Goal: Information Seeking & Learning: Learn about a topic

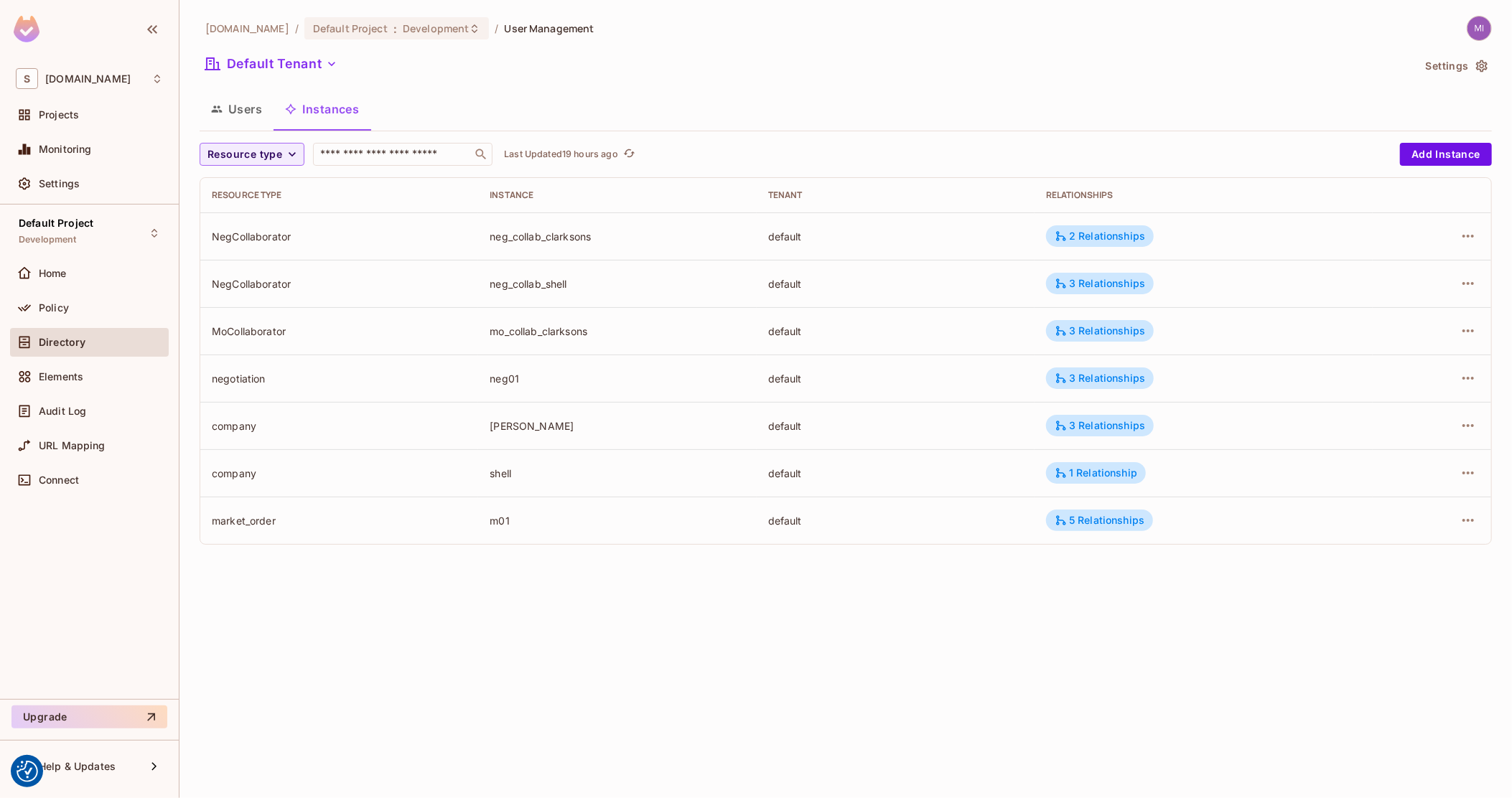
click at [225, 231] on div "NegCollaborator" at bounding box center [339, 236] width 255 height 14
drag, startPoint x: 225, startPoint y: 231, endPoint x: 1179, endPoint y: 223, distance: 954.0
click at [1172, 223] on tr "NegCollaborator neg_collab_clarksons default 2 Relationships" at bounding box center [846, 236] width 1291 height 47
click at [1227, 220] on td "2 Relationships" at bounding box center [1204, 236] width 338 height 47
click at [1135, 234] on div "2 Relationships" at bounding box center [1099, 236] width 91 height 13
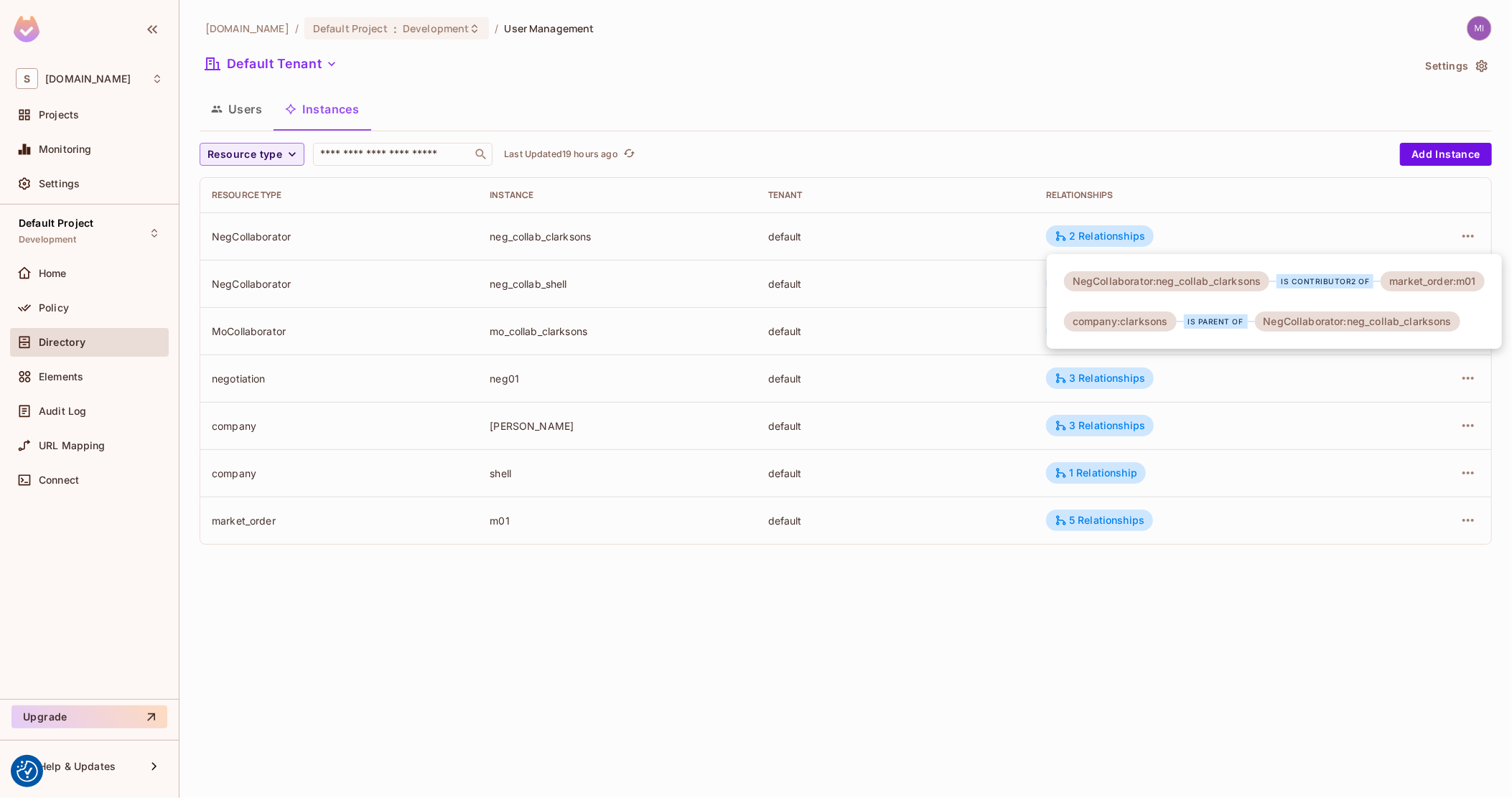
click at [933, 287] on div at bounding box center [756, 399] width 1512 height 798
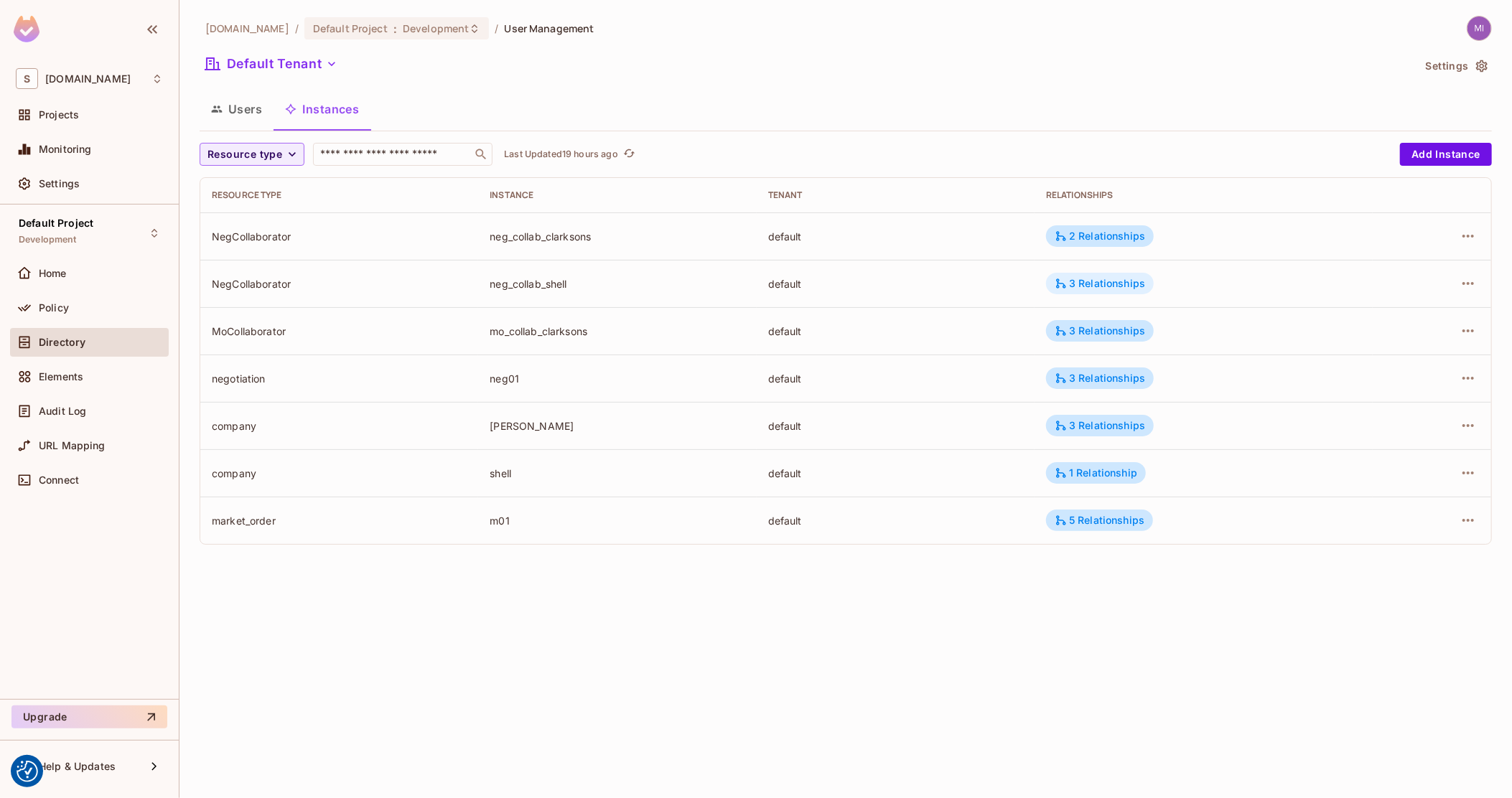
click at [1094, 288] on div "3 Relationships" at bounding box center [1099, 284] width 91 height 13
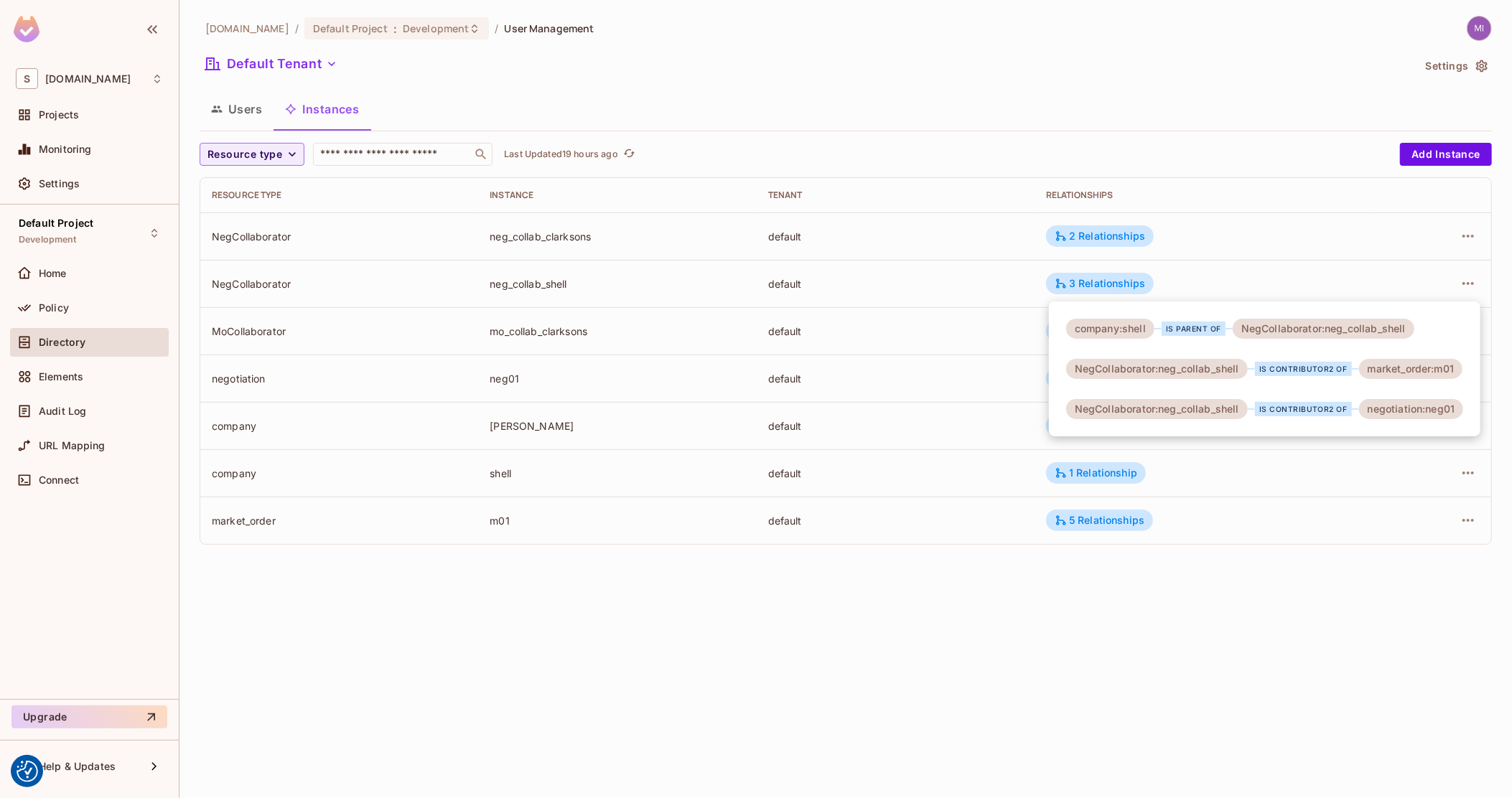
click at [969, 318] on div at bounding box center [756, 399] width 1512 height 798
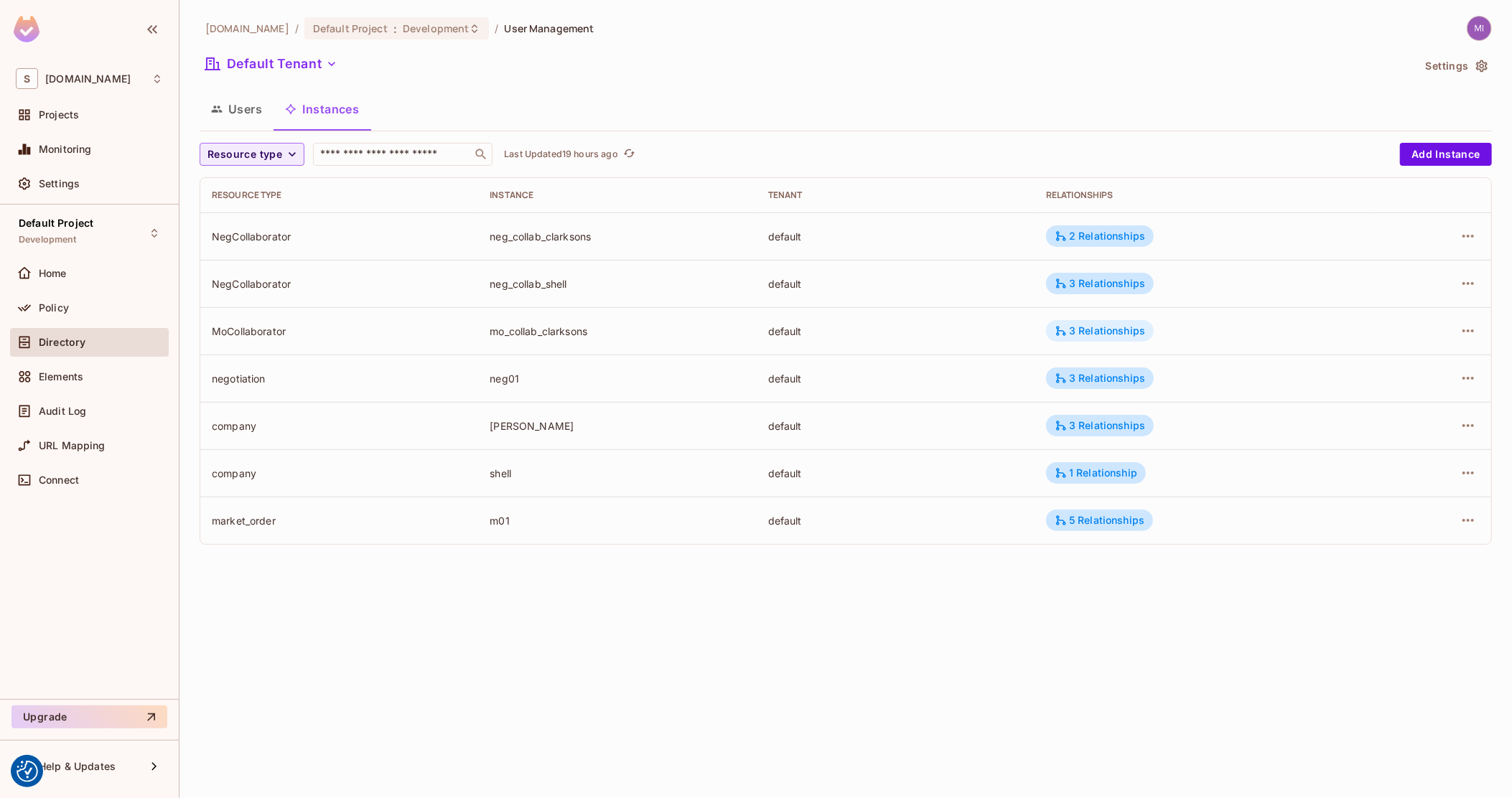
click at [1082, 326] on div "3 Relationships" at bounding box center [1099, 331] width 91 height 13
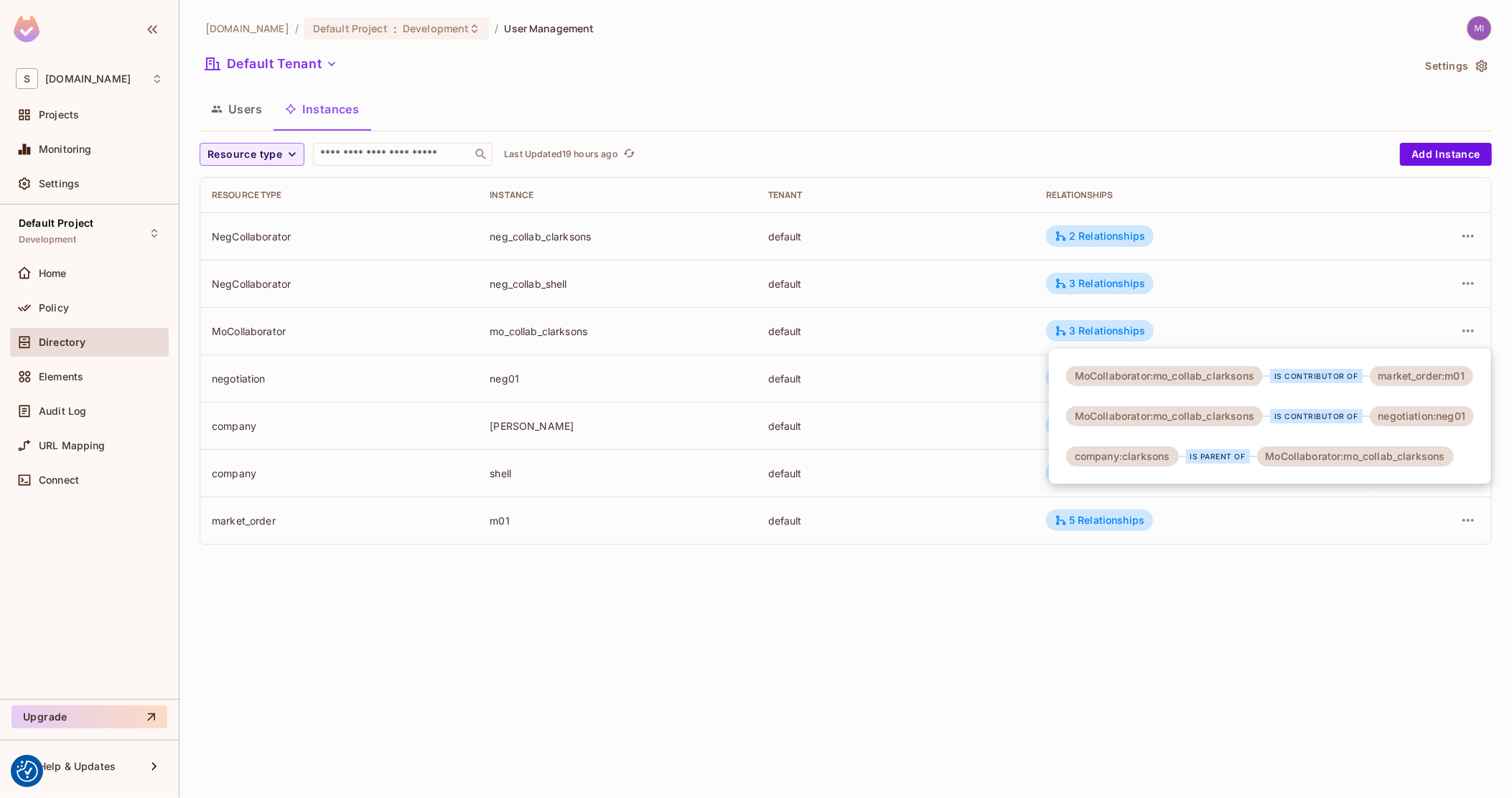
click at [947, 354] on div at bounding box center [756, 399] width 1512 height 798
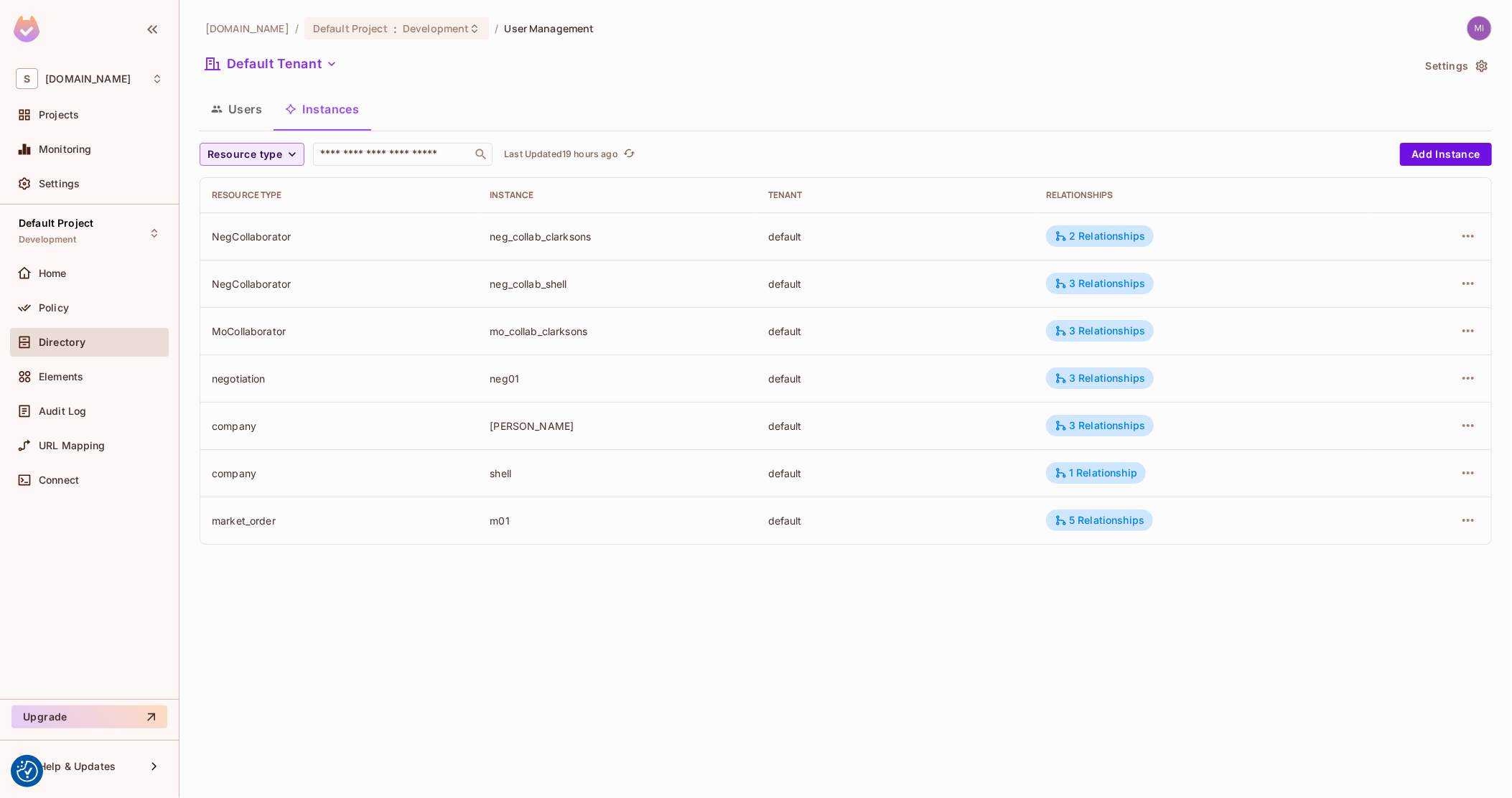
click at [621, 553] on div "Resource type ​ Last Updated 19 hours ago Add Instance Resource type Instance T…" at bounding box center [846, 349] width 1293 height 413
drag, startPoint x: 789, startPoint y: 327, endPoint x: 663, endPoint y: 254, distance: 145.6
drag, startPoint x: 1271, startPoint y: 535, endPoint x: 871, endPoint y: 457, distance: 407.5
click at [871, 457] on tbody "NegCollaborator neg_collab_clarksons default 2 Relationships NegCollaborator ne…" at bounding box center [846, 378] width 1291 height 332
click at [871, 457] on td "default" at bounding box center [895, 473] width 278 height 47
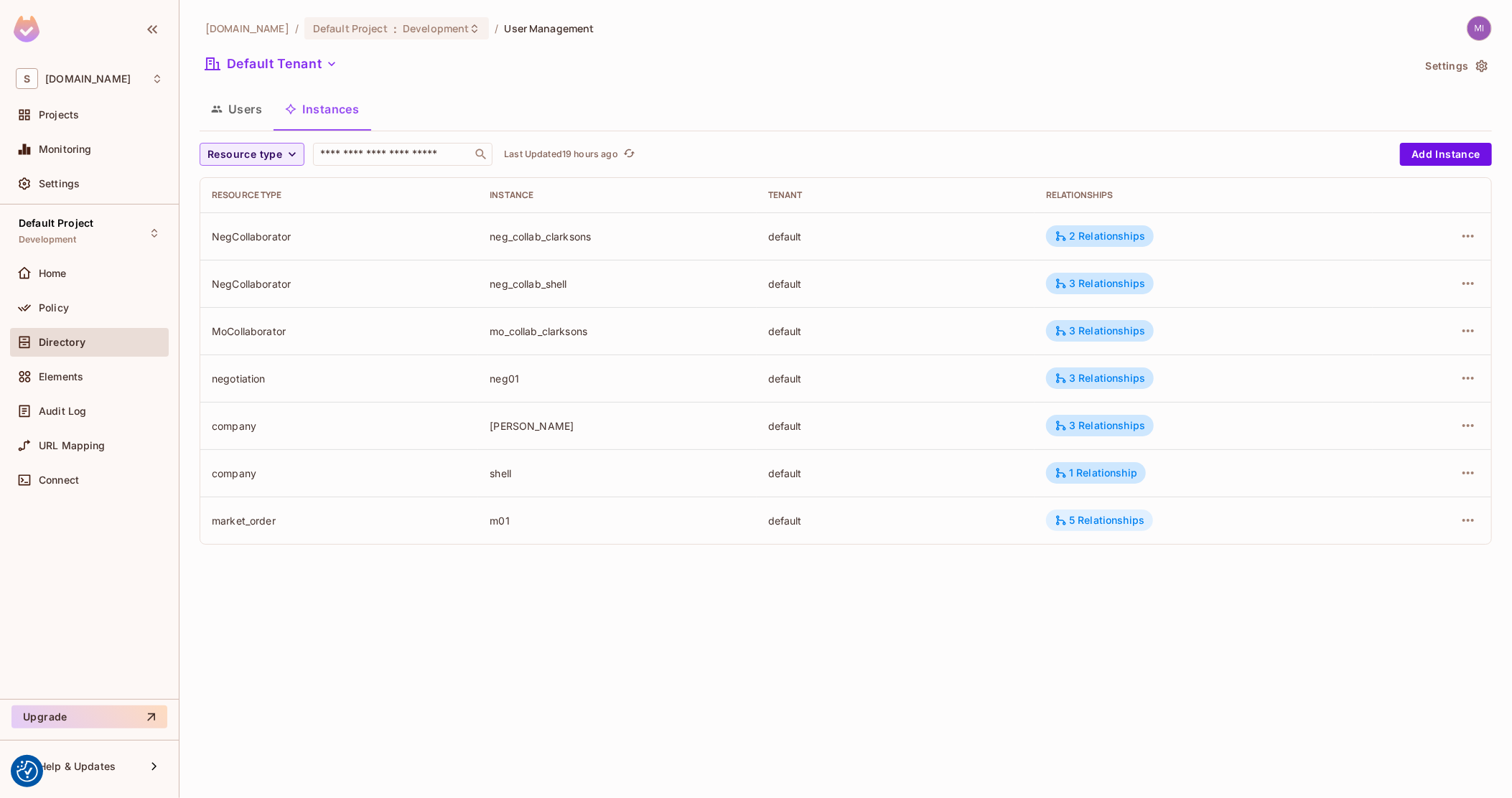
click at [1107, 509] on div "5 Relationships" at bounding box center [1099, 520] width 107 height 21
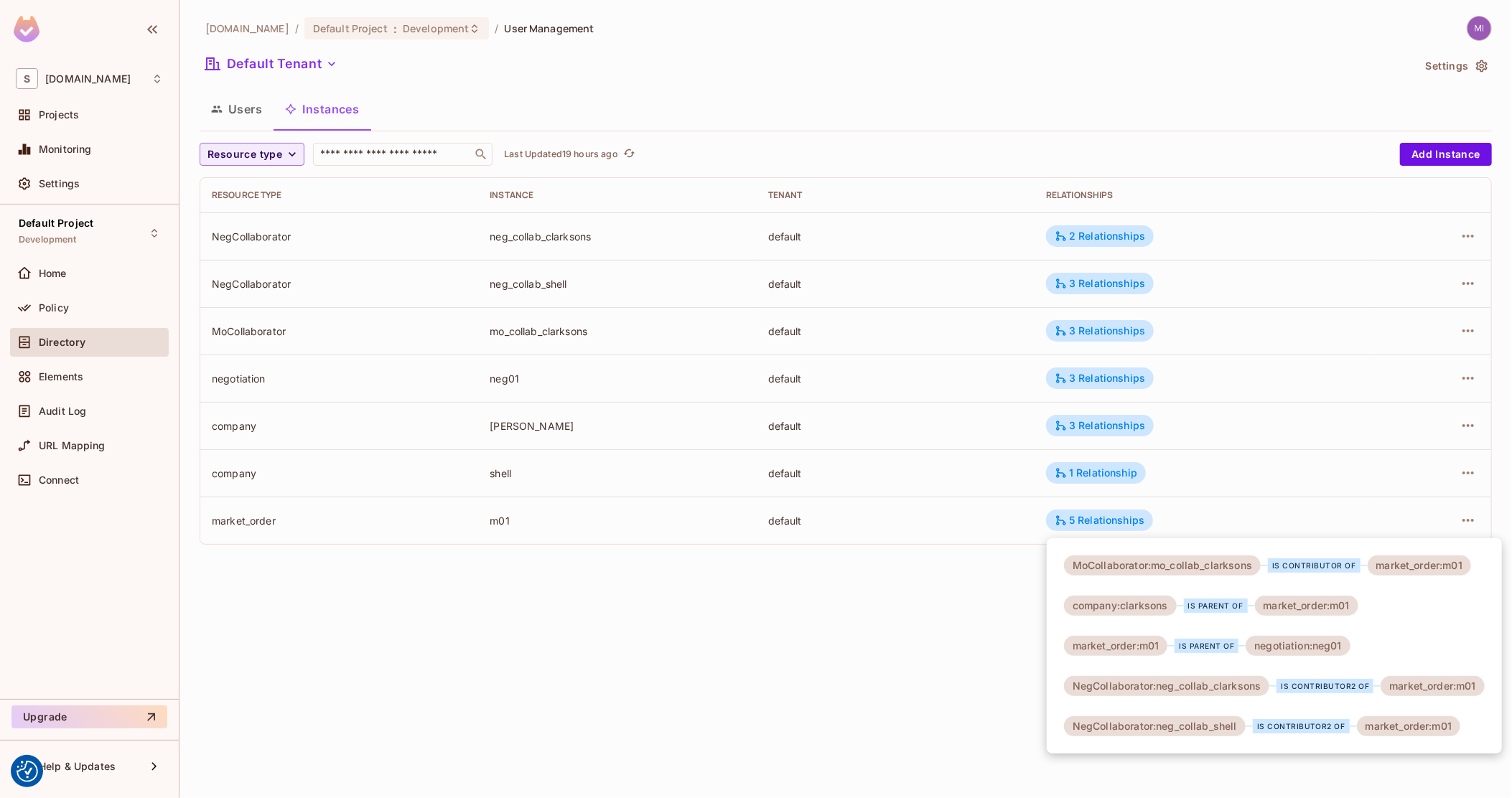
click at [1458, 567] on div "market_order:m01" at bounding box center [1419, 565] width 104 height 20
drag, startPoint x: 1458, startPoint y: 567, endPoint x: 1124, endPoint y: 558, distance: 334.1
click at [1127, 558] on div "MoCollaborator:mo_collab_clarksons is contributor of market_order:m01" at bounding box center [1267, 565] width 407 height 20
click at [1123, 558] on div "MoCollaborator:mo_collab_clarksons" at bounding box center [1162, 565] width 197 height 20
drag, startPoint x: 1123, startPoint y: 558, endPoint x: 1457, endPoint y: 558, distance: 334.0
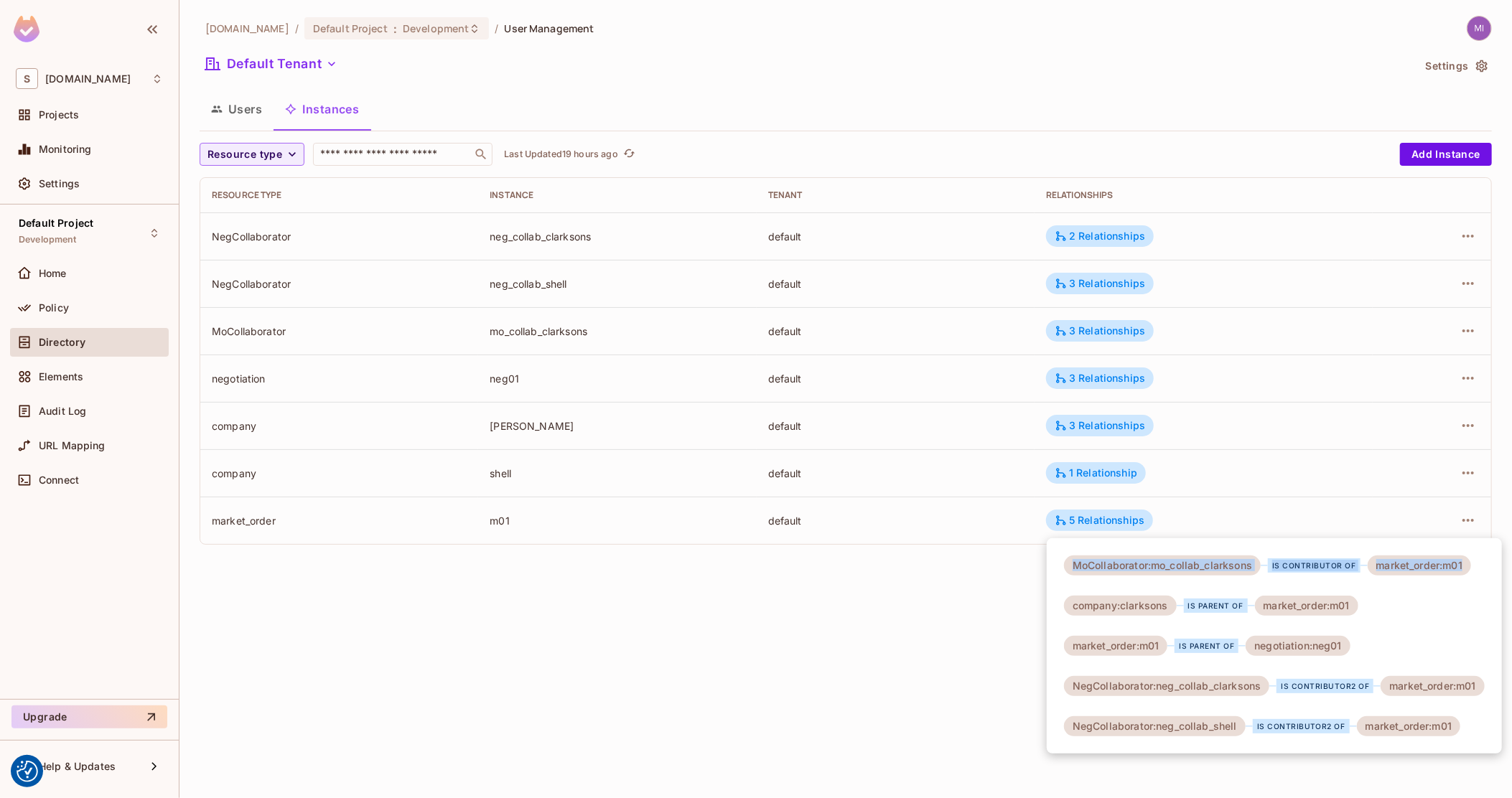
click at [1457, 558] on div "MoCollaborator:mo_collab_clarksons is contributor of market_order:m01" at bounding box center [1267, 565] width 407 height 20
click at [1457, 558] on div "market_order:m01" at bounding box center [1419, 565] width 104 height 20
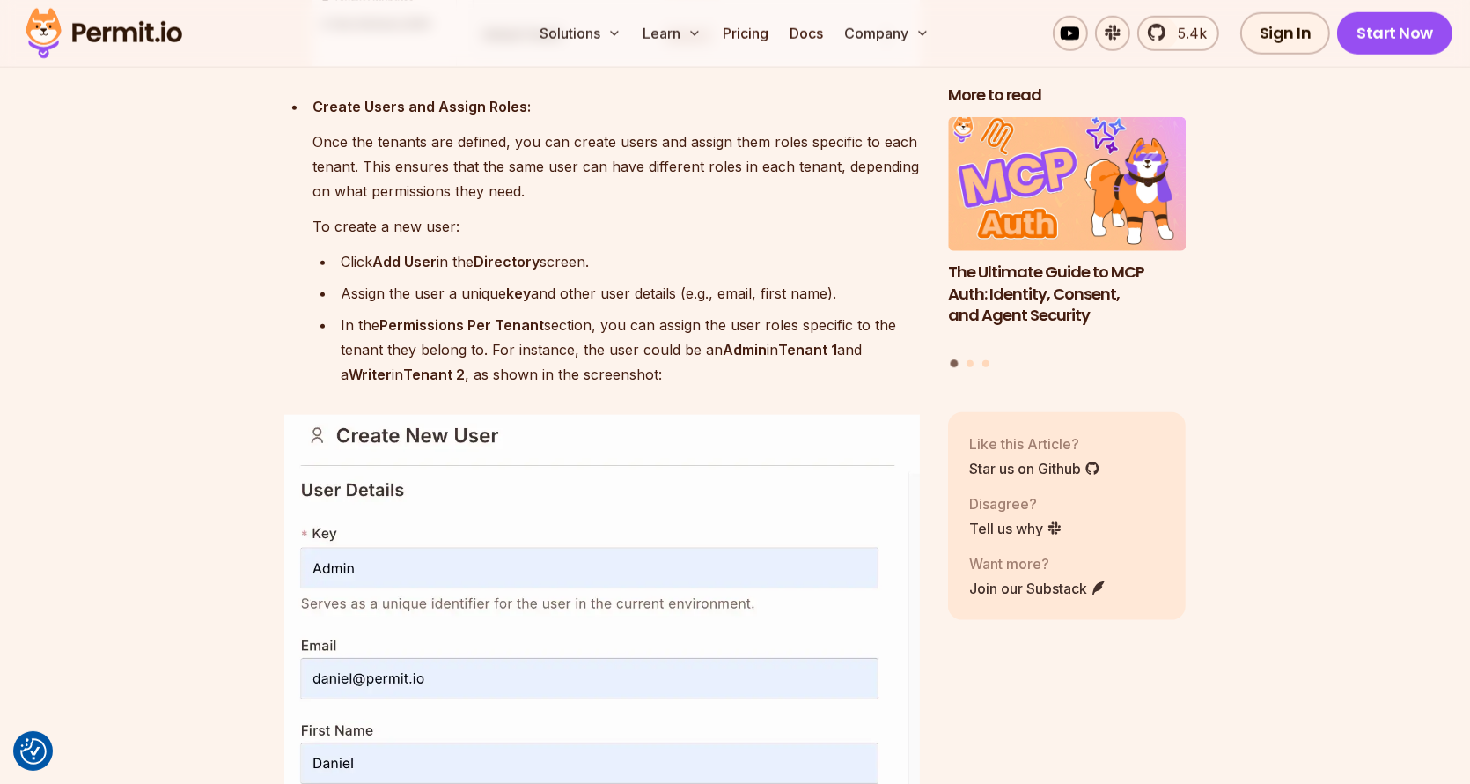
scroll to position [10918, 0]
